Goal: Task Accomplishment & Management: Manage account settings

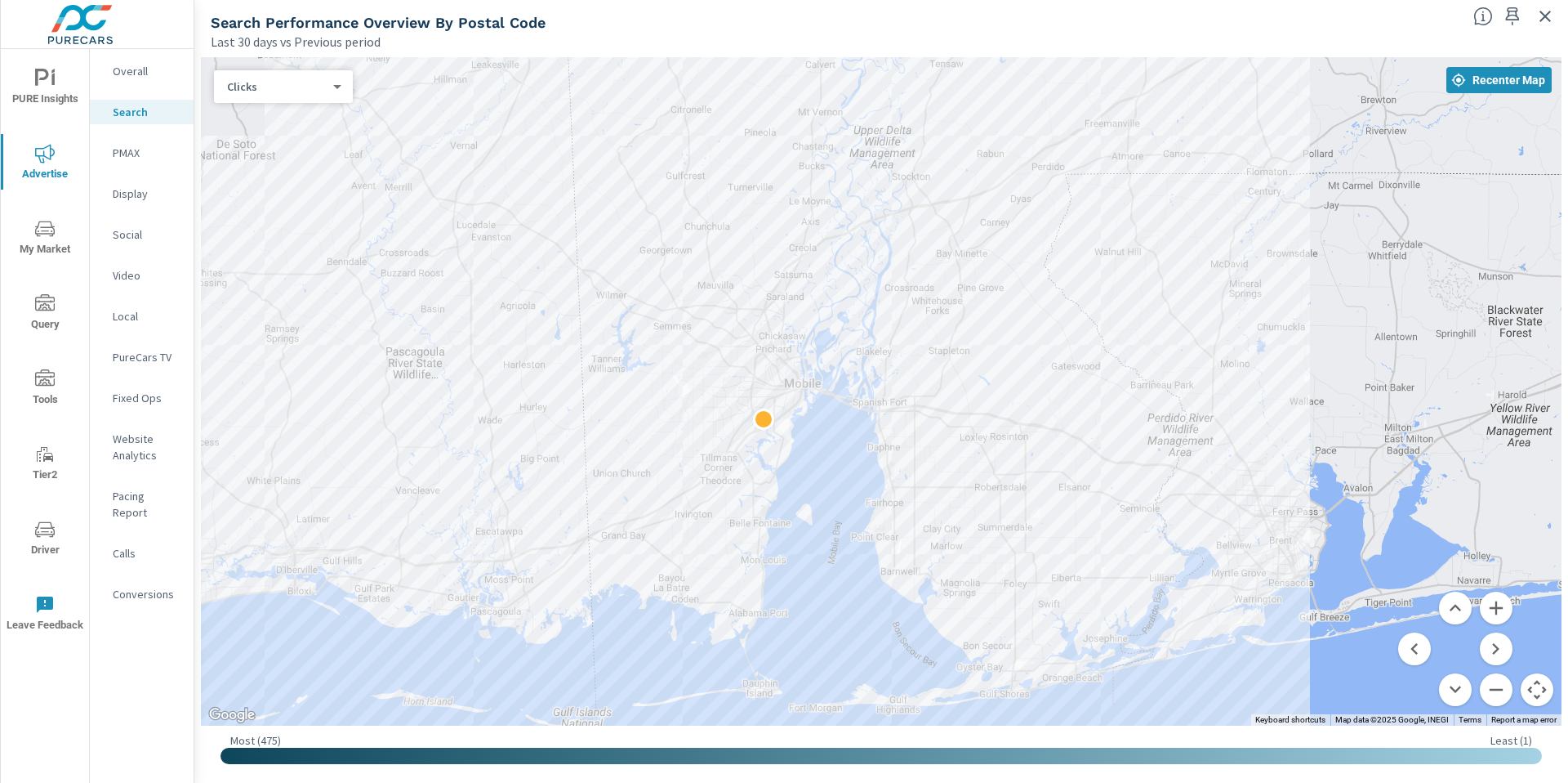
click at [111, 225] on div "Social" at bounding box center [142, 234] width 104 height 25
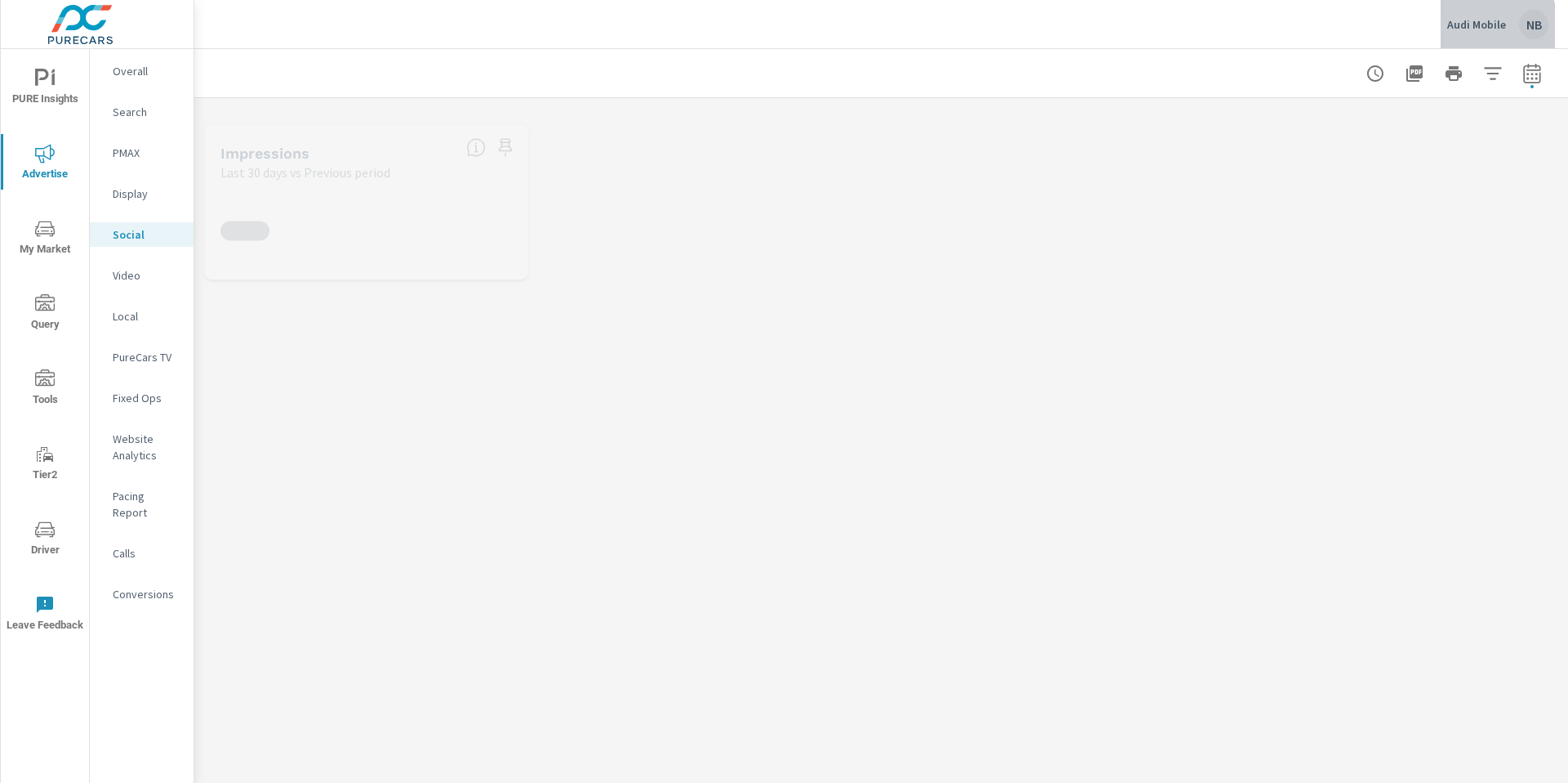
click at [1463, 25] on p "Audi Mobile" at bounding box center [1476, 25] width 59 height 15
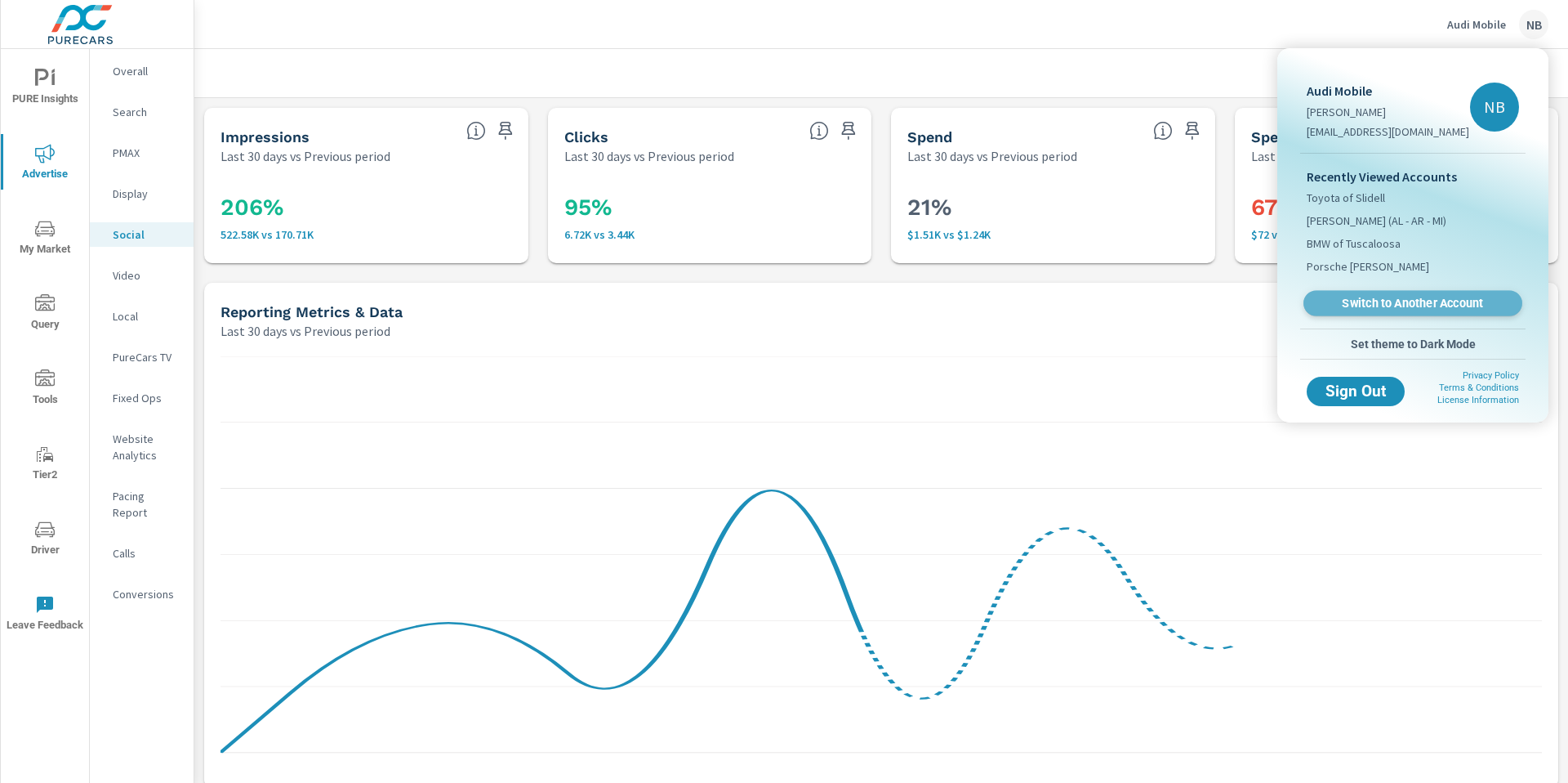
click at [1374, 301] on span "Switch to Another Account" at bounding box center [1412, 303] width 200 height 15
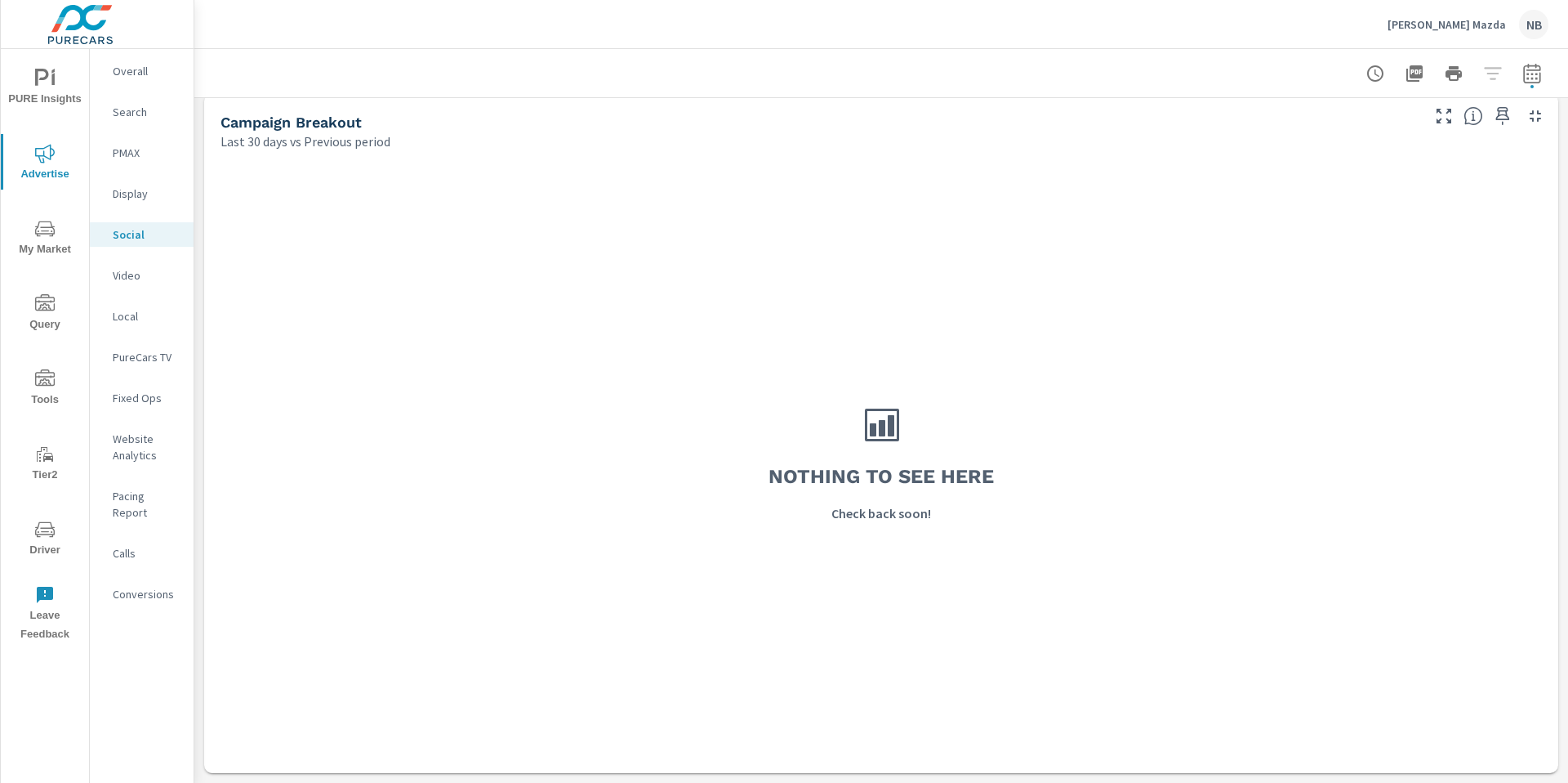
scroll to position [714, 0]
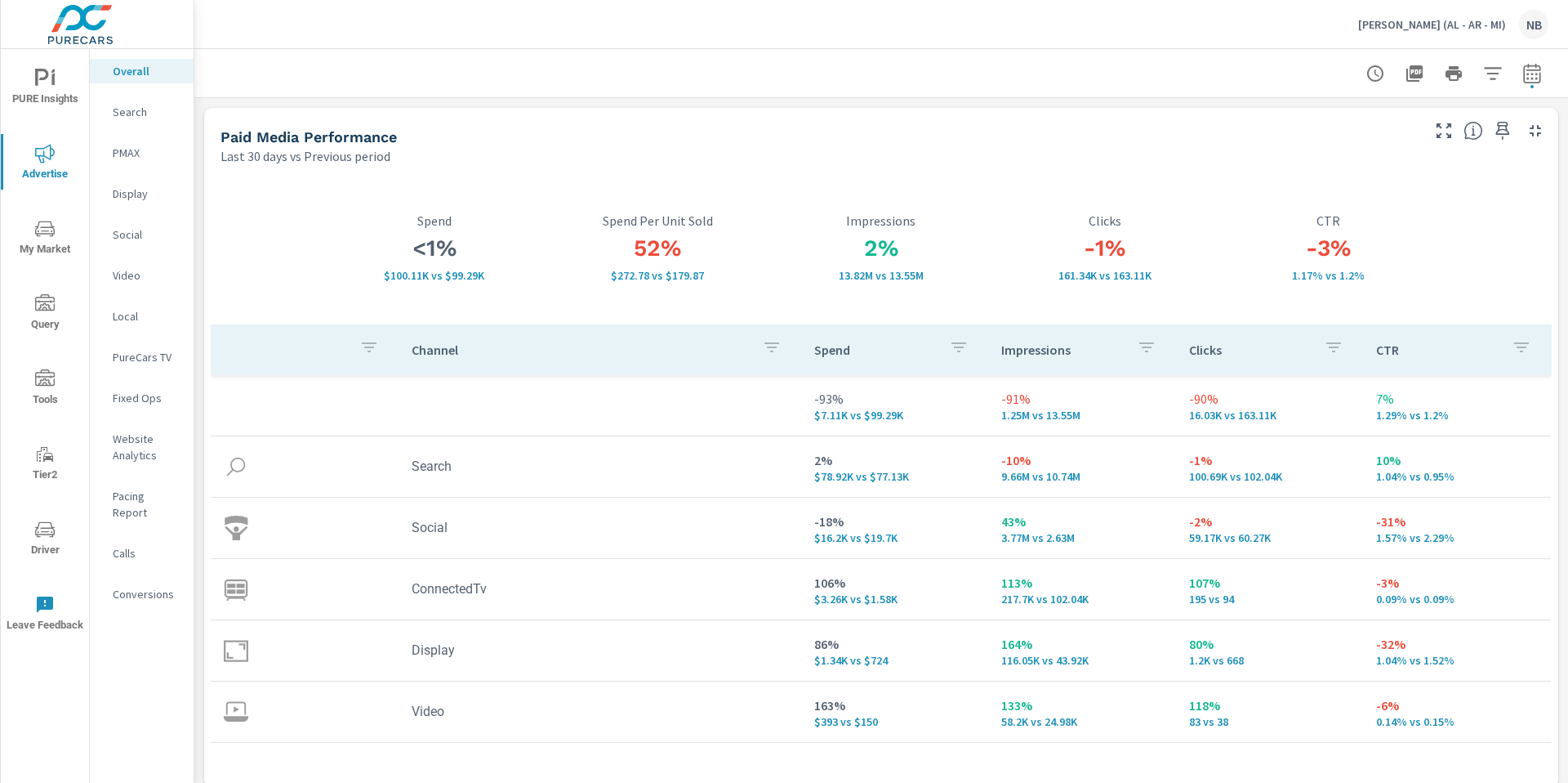
scroll to position [2314, 0]
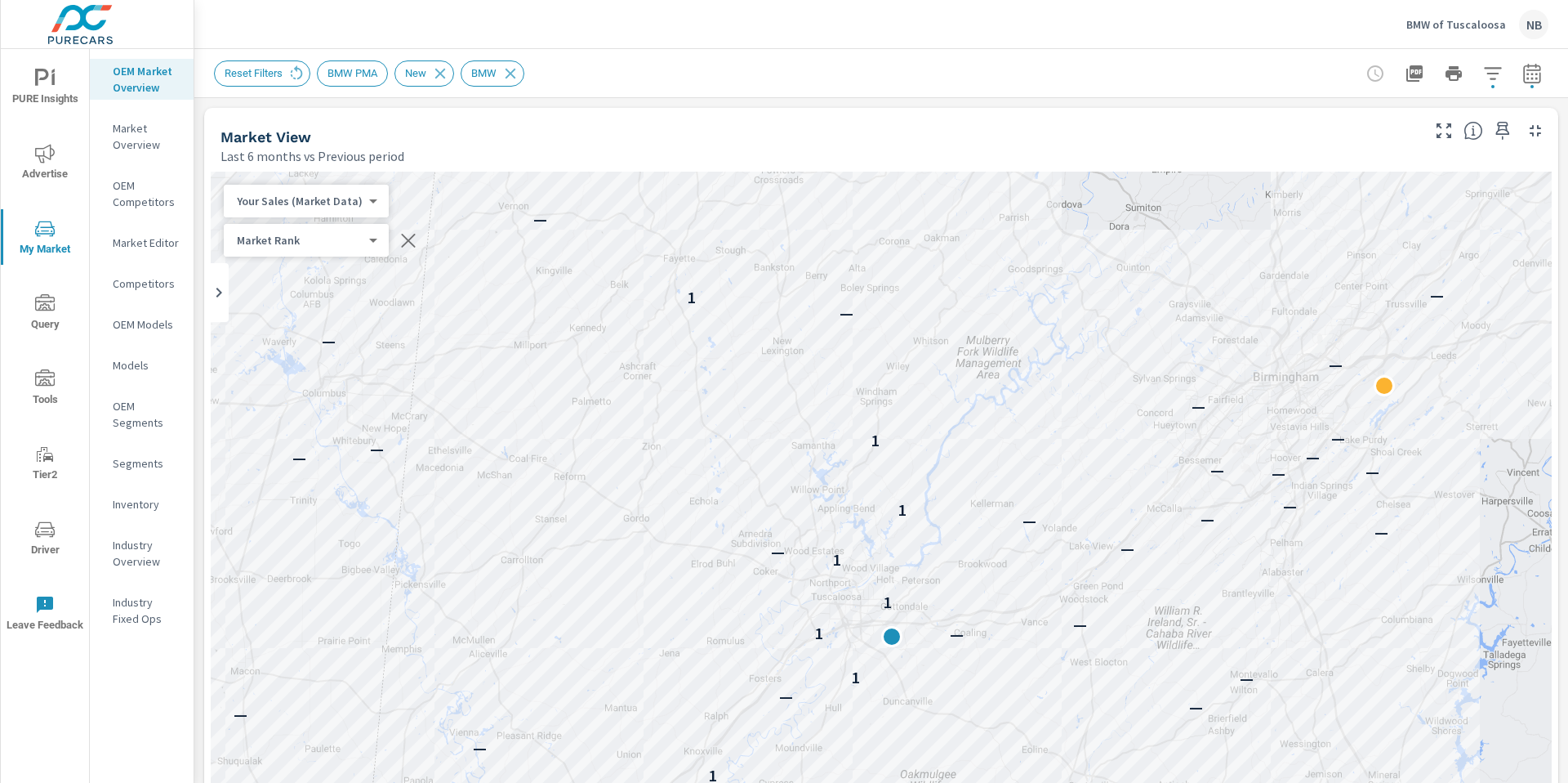
scroll to position [256, 0]
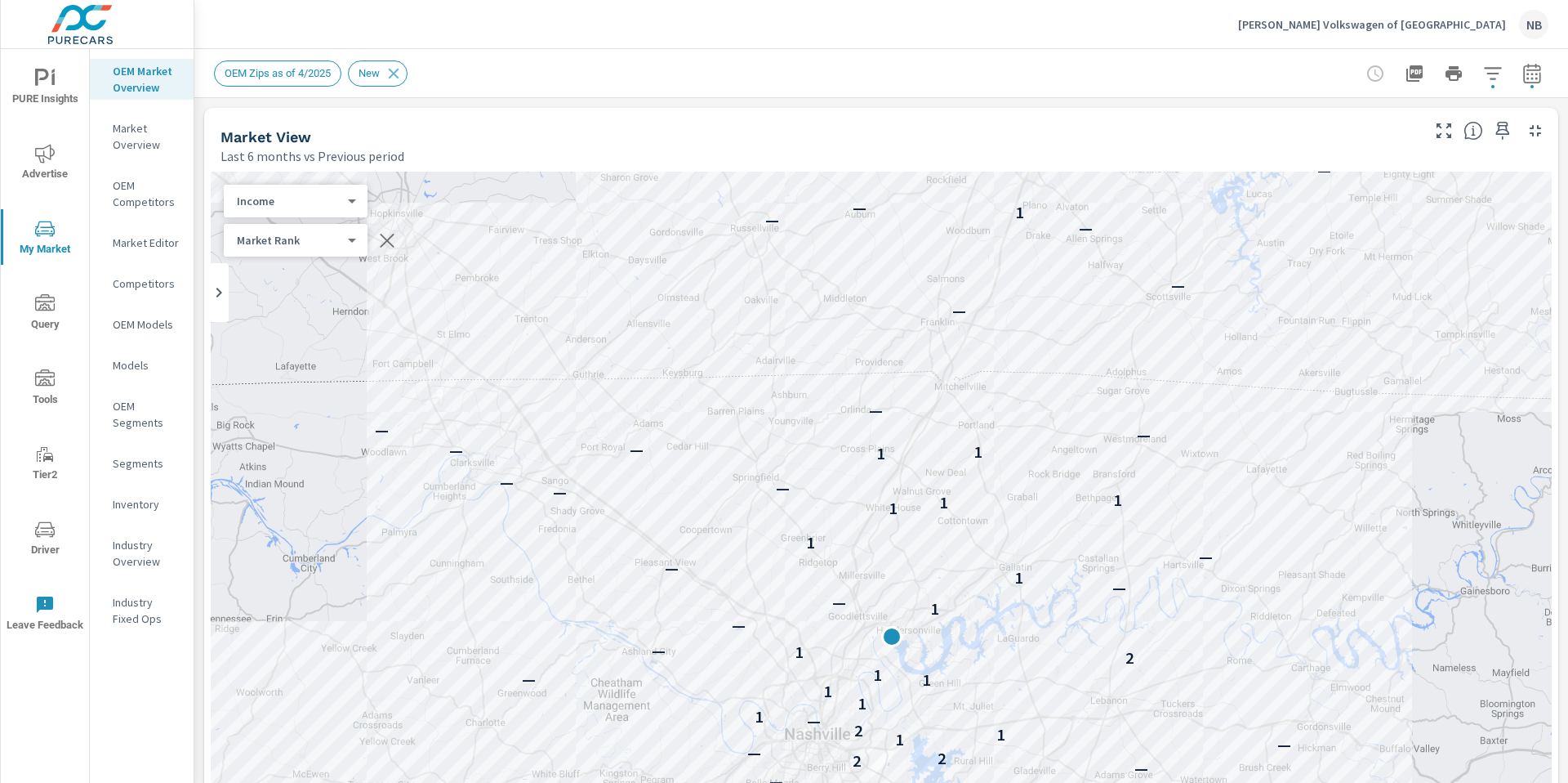
scroll to position [1, 0]
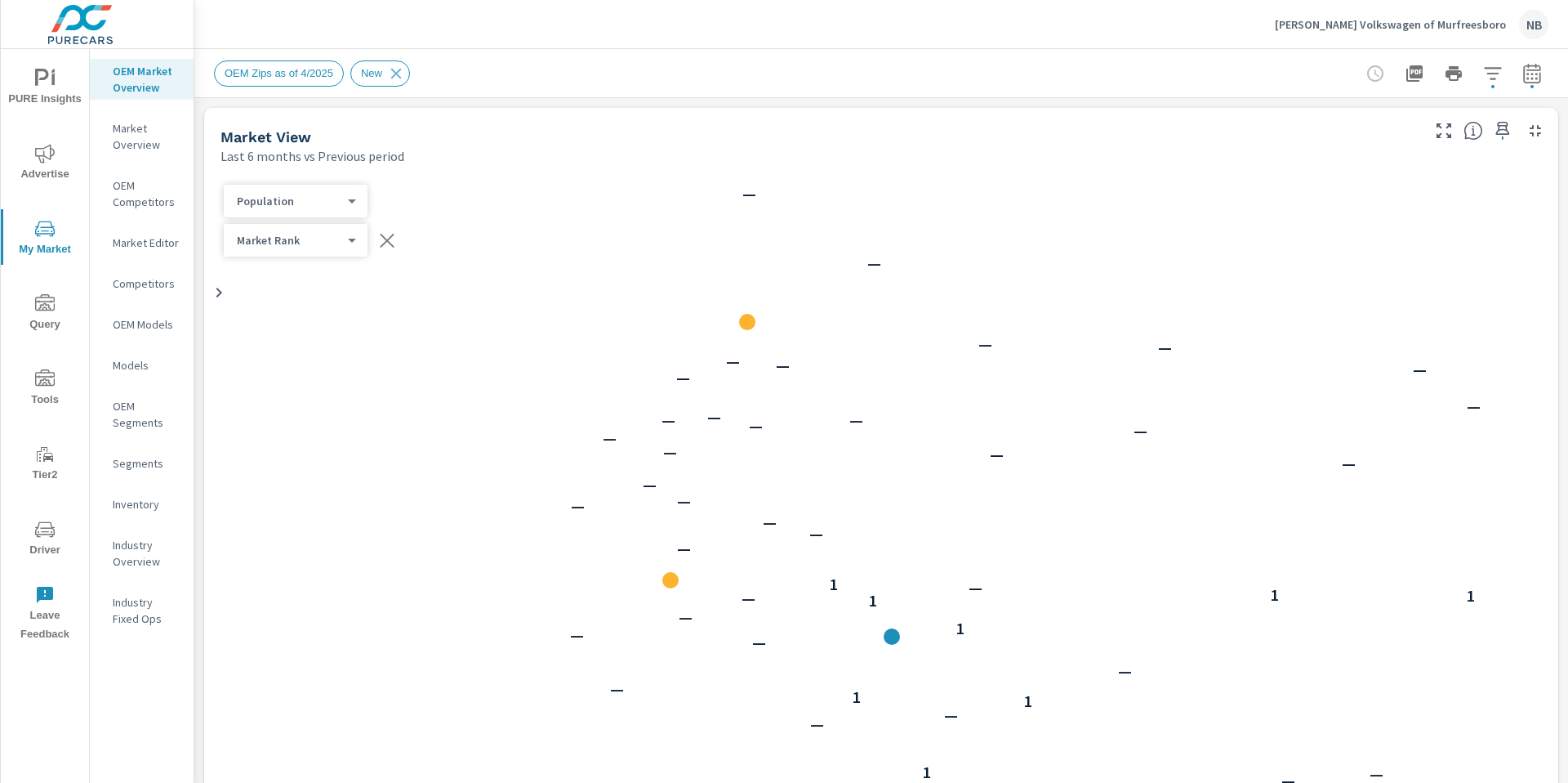
scroll to position [1, 0]
